Goal: Task Accomplishment & Management: Use online tool/utility

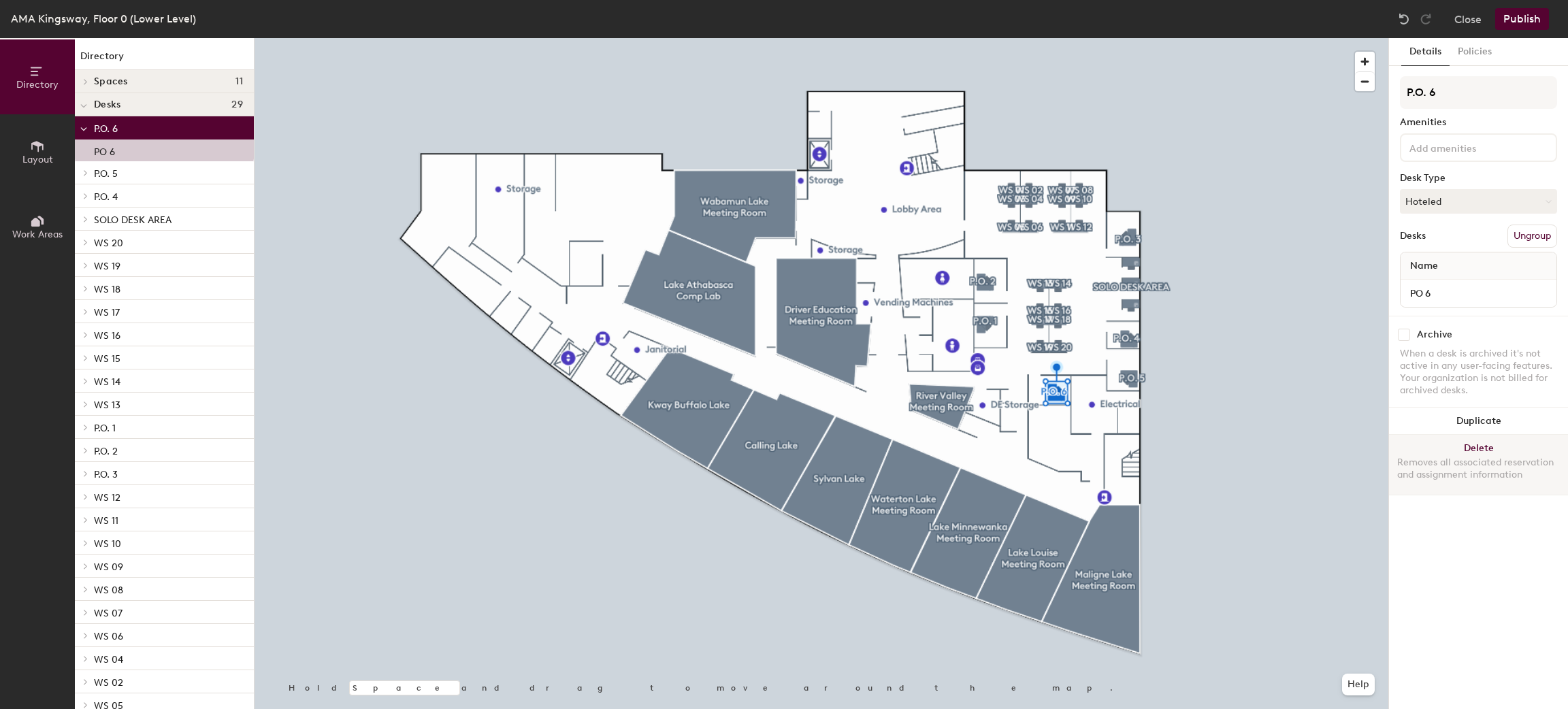
click at [1479, 445] on button "Delete Removes all associated reservation and assignment information" at bounding box center [1479, 465] width 179 height 60
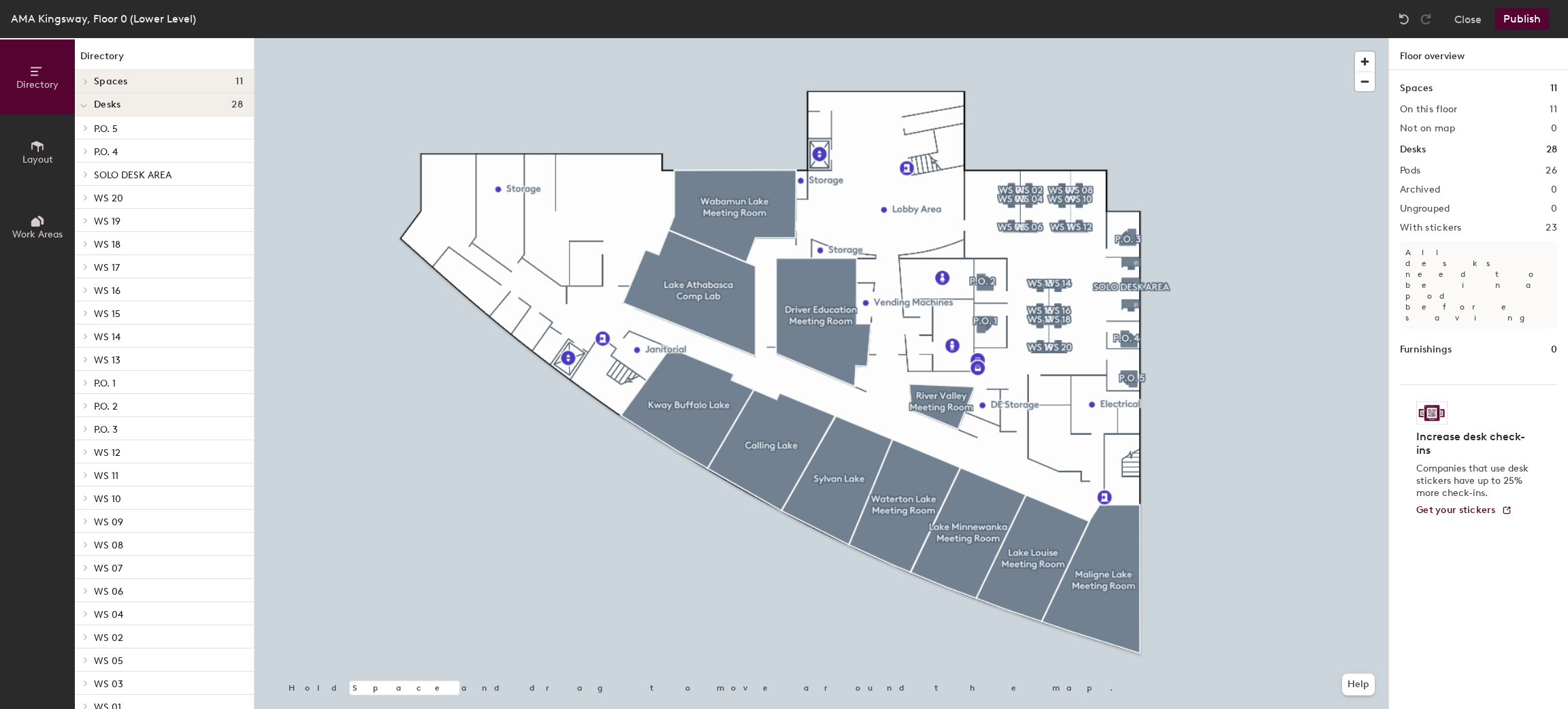
click at [32, 163] on span "Layout" at bounding box center [37, 160] width 30 height 12
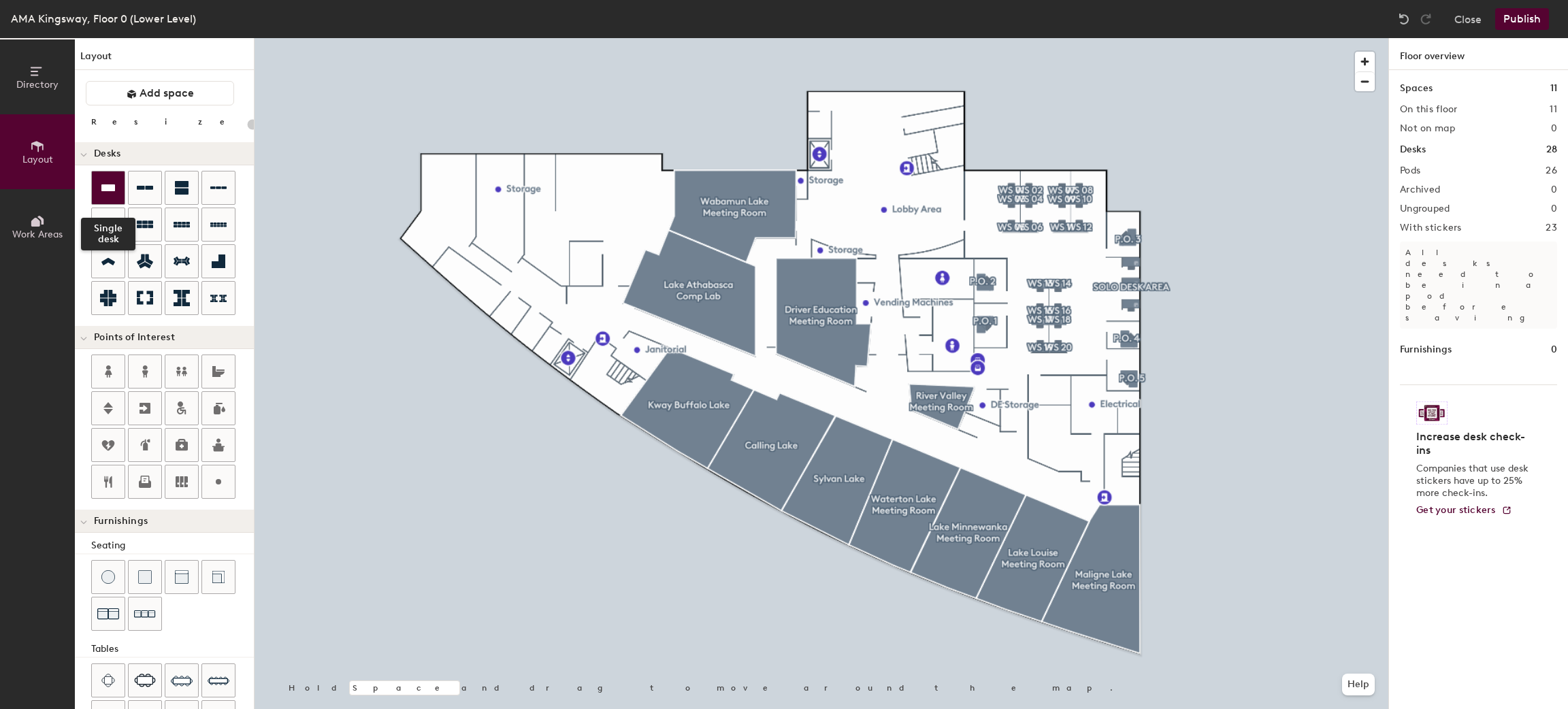
click at [105, 179] on icon at bounding box center [108, 188] width 16 height 16
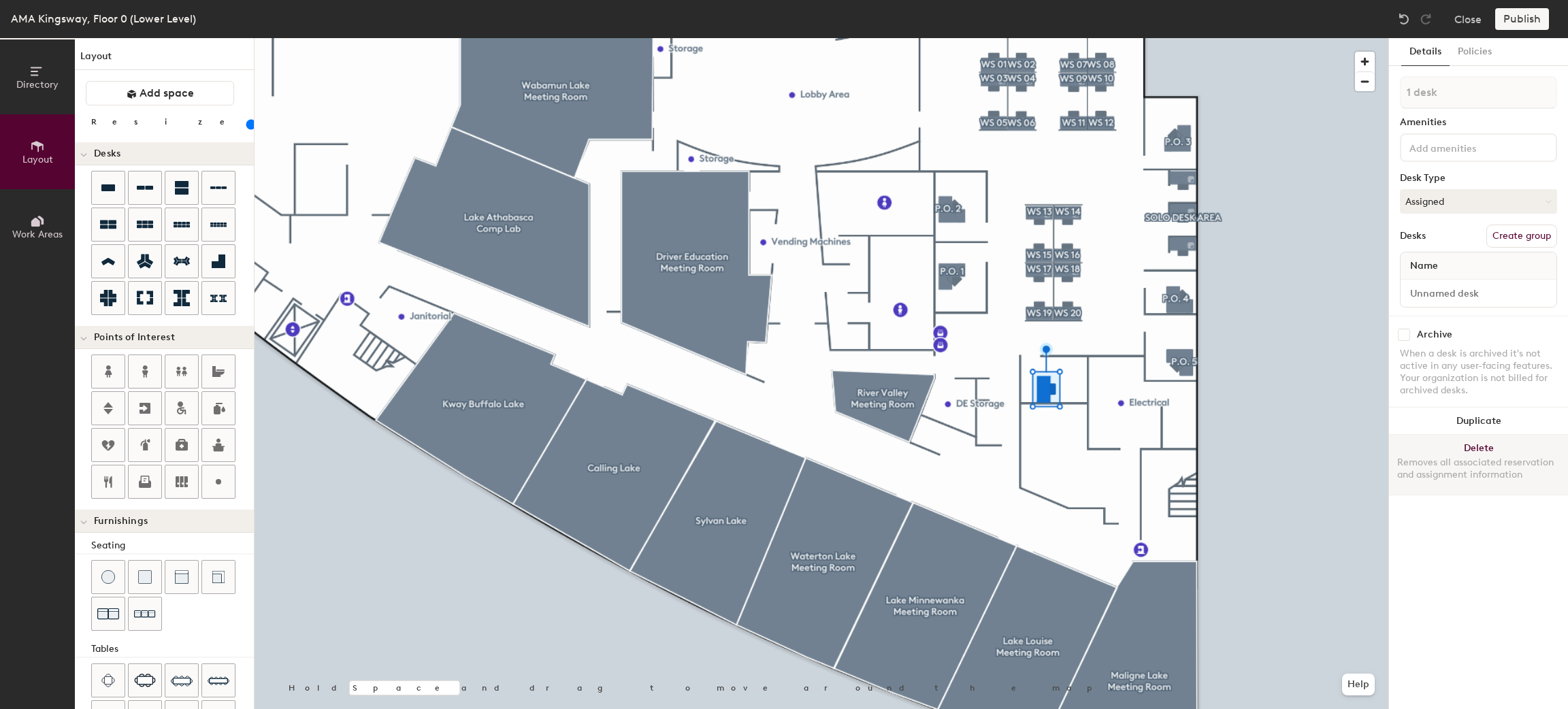
click at [1462, 448] on button "Delete Removes all associated reservation and assignment information" at bounding box center [1479, 465] width 179 height 60
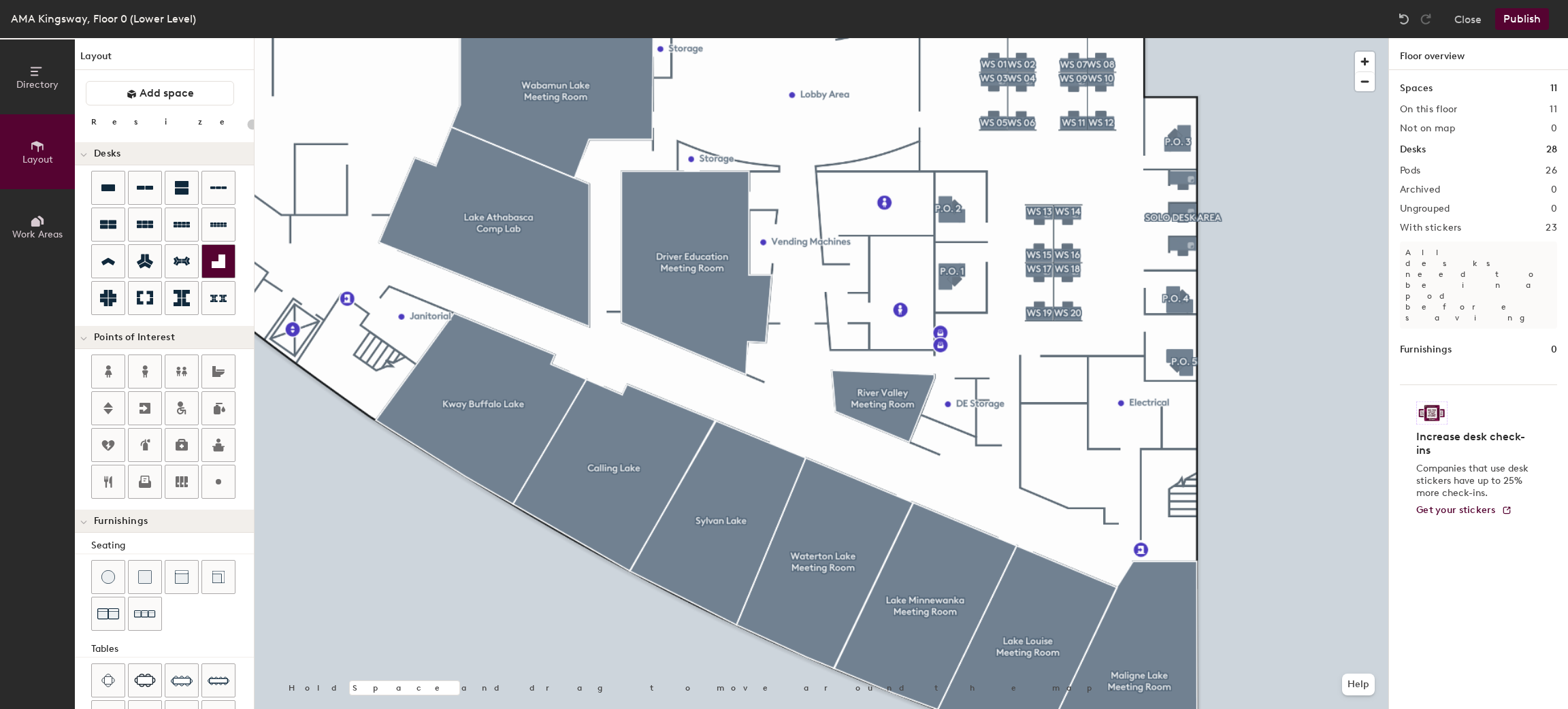
click at [202, 278] on div at bounding box center [219, 261] width 32 height 32
type input "100"
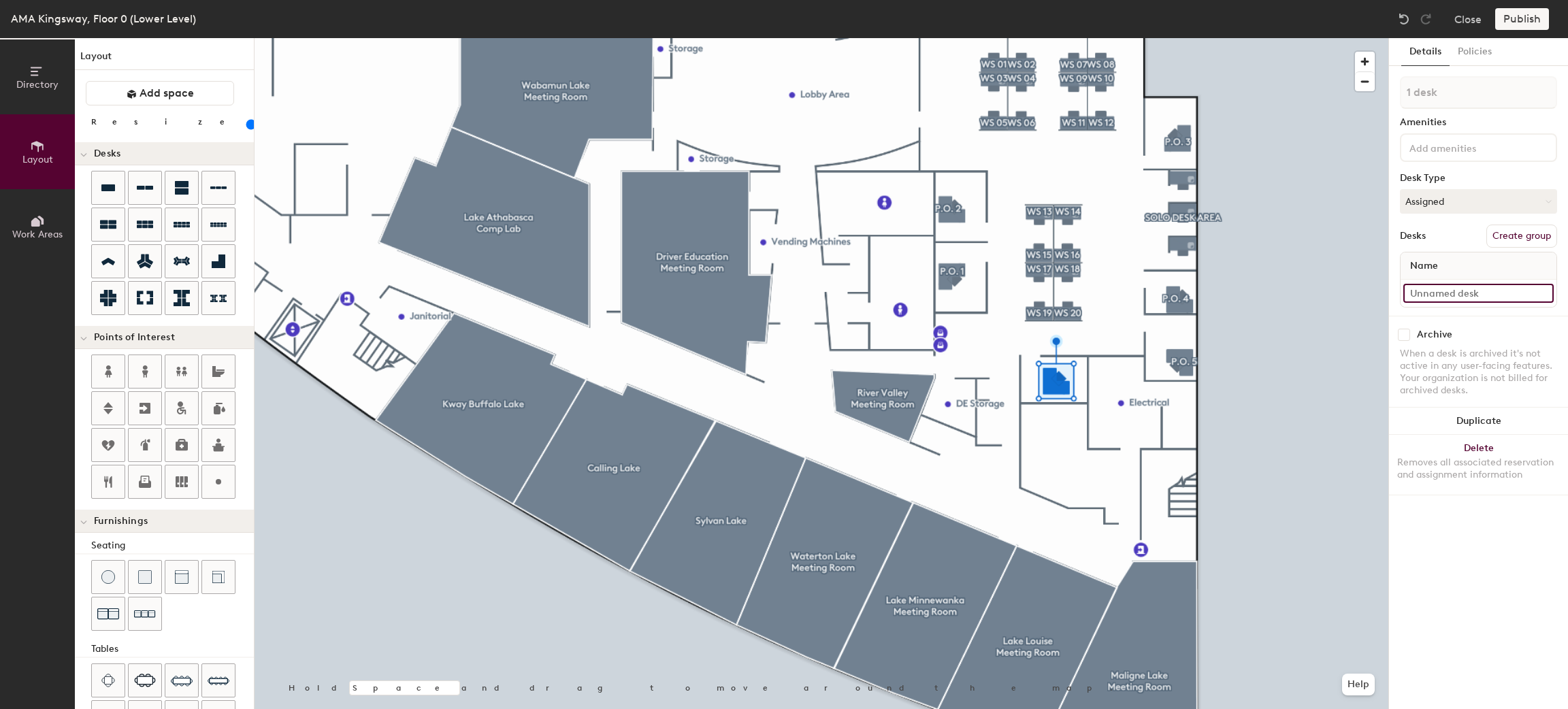
click at [1444, 297] on input at bounding box center [1479, 293] width 151 height 19
type input "P.O. 6"
click at [1500, 236] on button "Create group" at bounding box center [1522, 236] width 71 height 23
click at [1362, 92] on div "Directory Layout Work Areas Layout Add space Resize Desks Points of Interest Fu…" at bounding box center [784, 374] width 1568 height 671
type input "p"
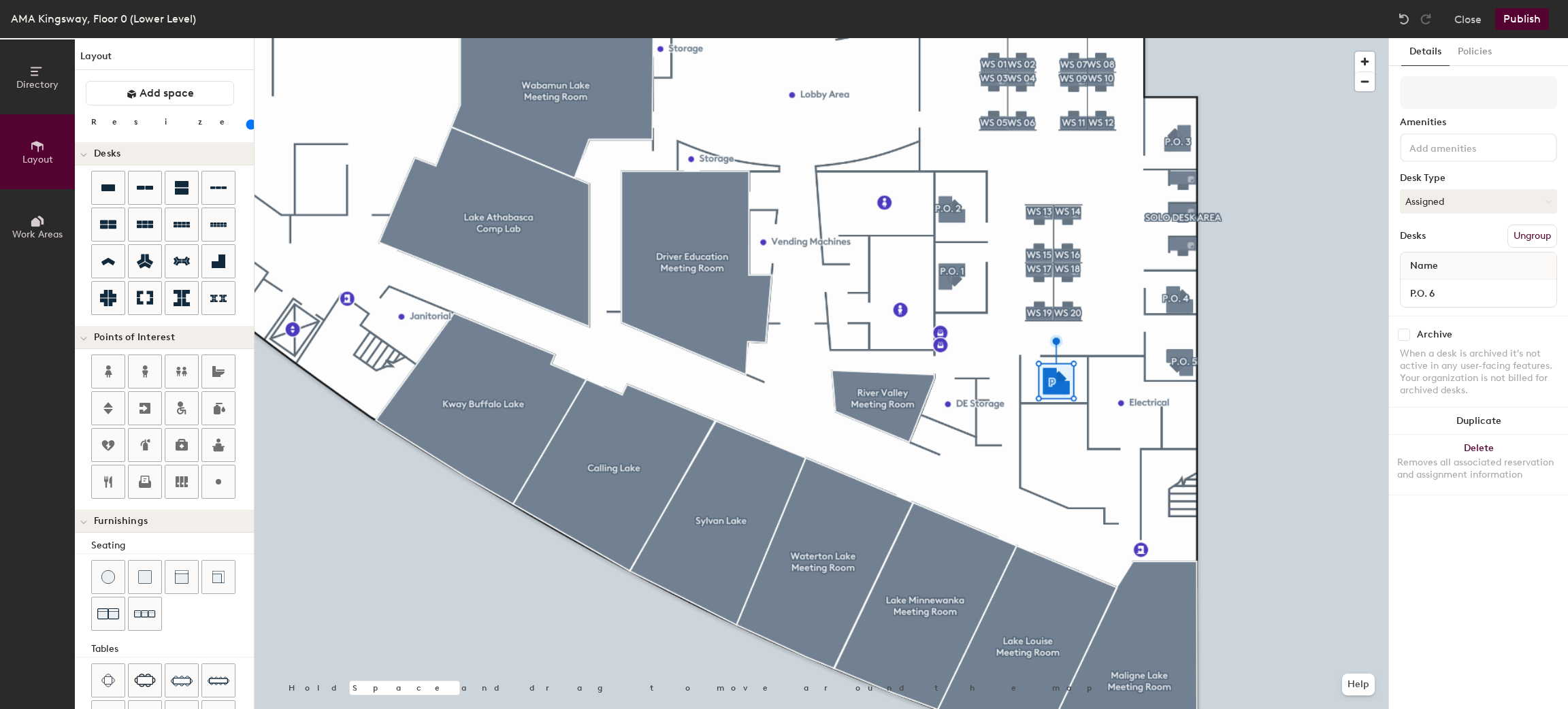
type input "p"
click at [1428, 84] on input "P.O.6" at bounding box center [1479, 92] width 157 height 32
type input "P.O. 6"
click at [1520, 13] on button "Publish" at bounding box center [1522, 18] width 54 height 21
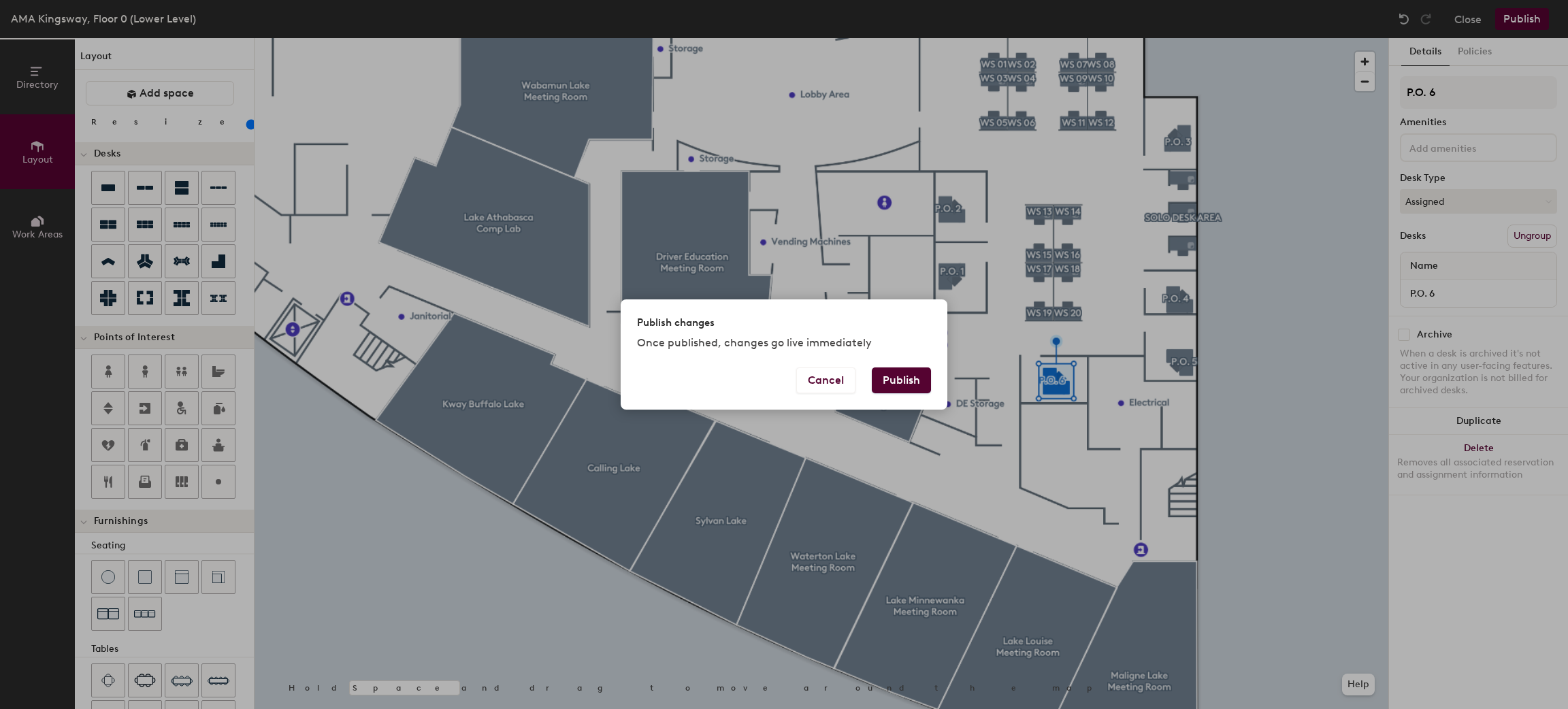
click at [895, 387] on button "Publish" at bounding box center [902, 380] width 59 height 26
type input "20"
